Goal: Transaction & Acquisition: Purchase product/service

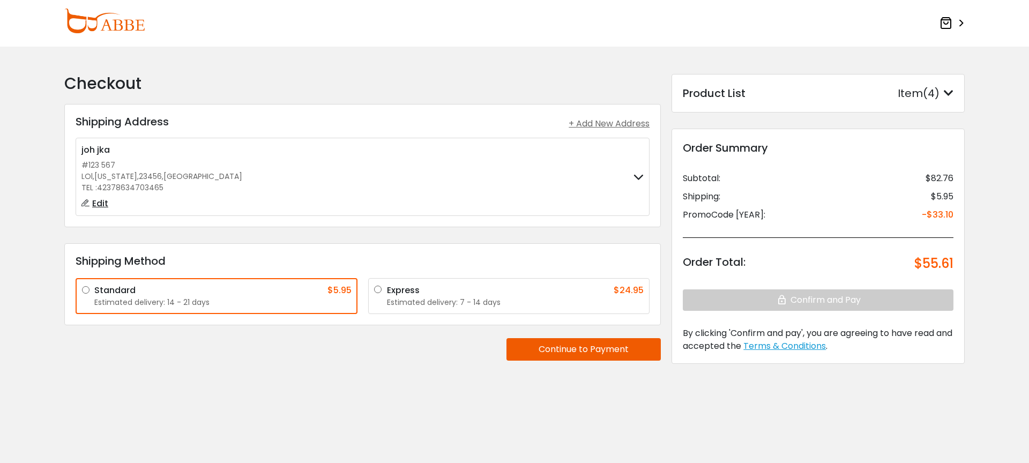
click at [108, 27] on img at bounding box center [104, 21] width 80 height 25
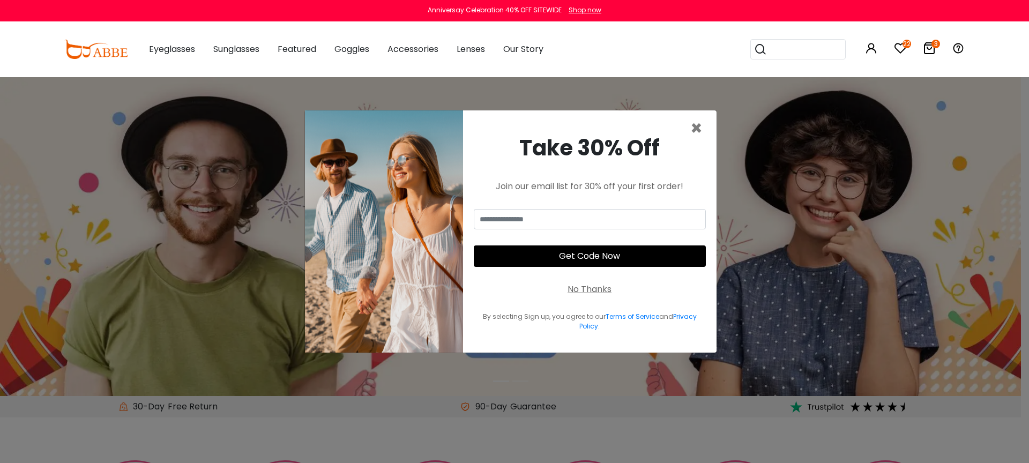
click at [601, 289] on div "No Thanks" at bounding box center [589, 289] width 44 height 13
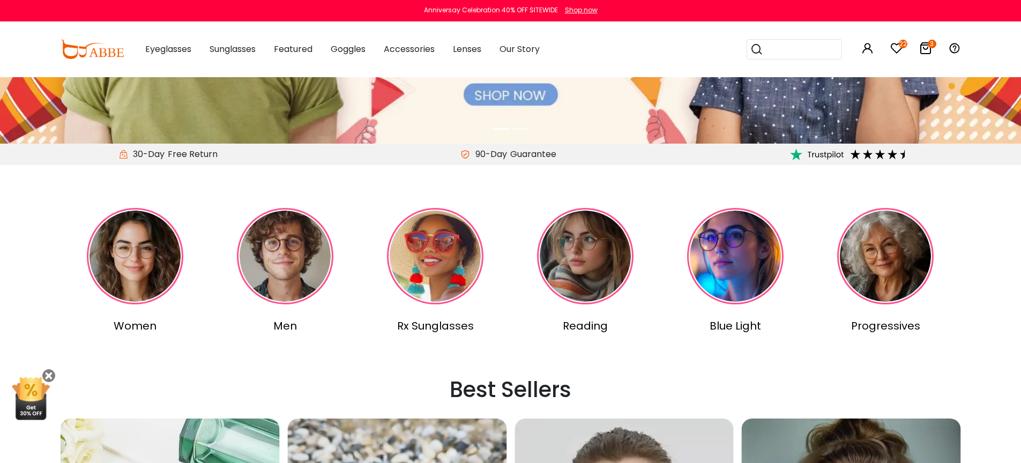
scroll to position [255, 0]
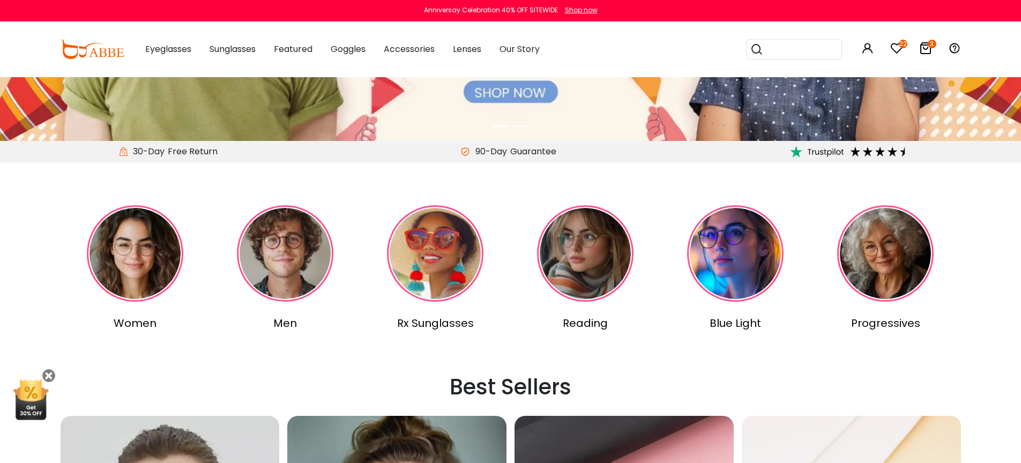
click at [125, 254] on img at bounding box center [135, 253] width 96 height 96
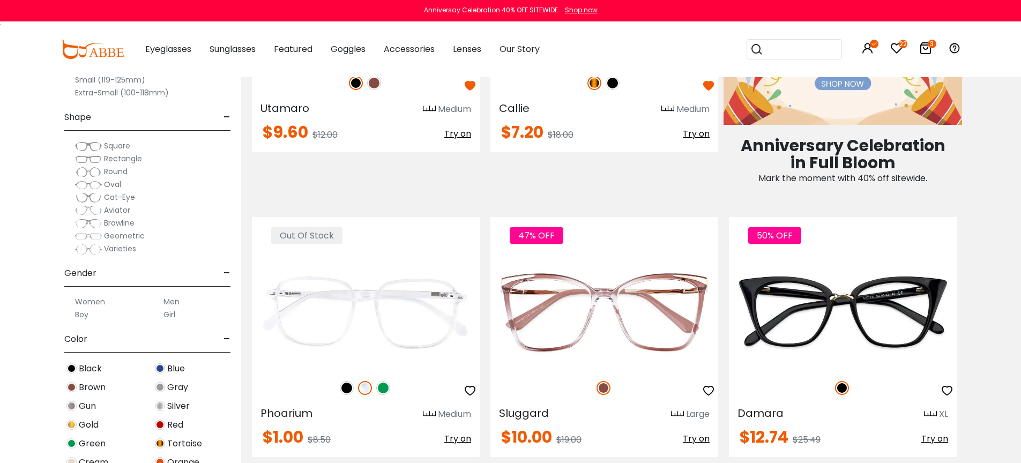
scroll to position [674, 0]
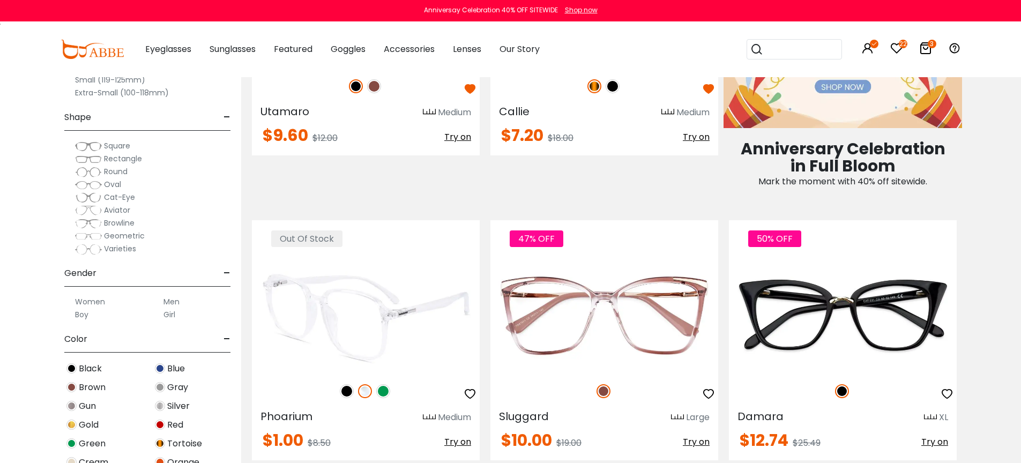
click at [372, 303] on img at bounding box center [366, 316] width 228 height 114
